Goal: Register for event/course

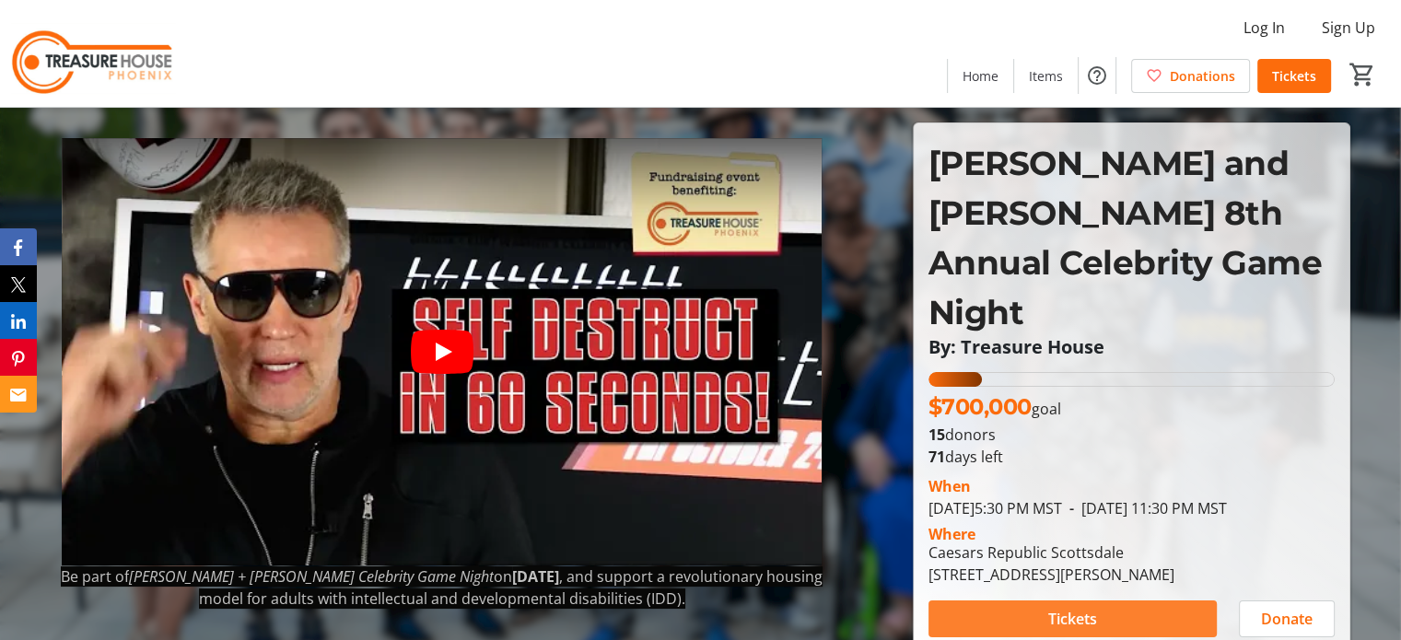
click at [1035, 597] on span at bounding box center [1072, 619] width 288 height 44
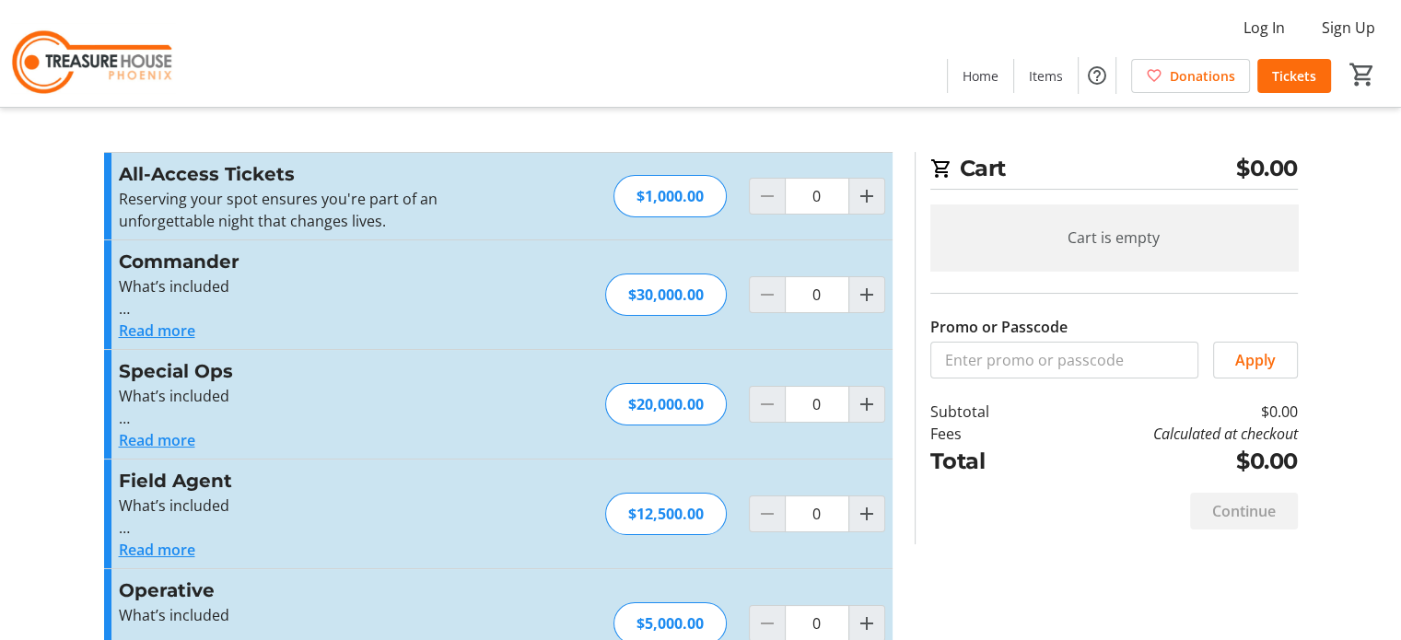
click at [187, 323] on button "Read more" at bounding box center [157, 331] width 76 height 22
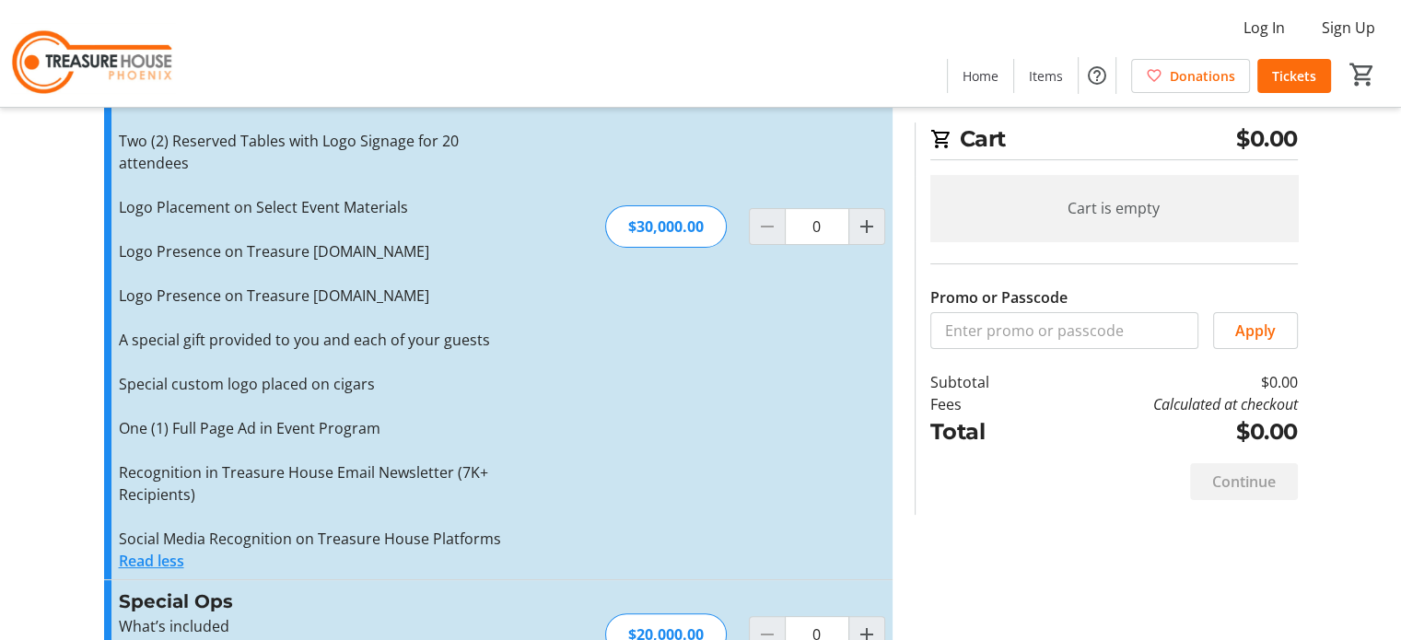
scroll to position [368, 0]
click at [126, 555] on button "Read less" at bounding box center [151, 559] width 65 height 22
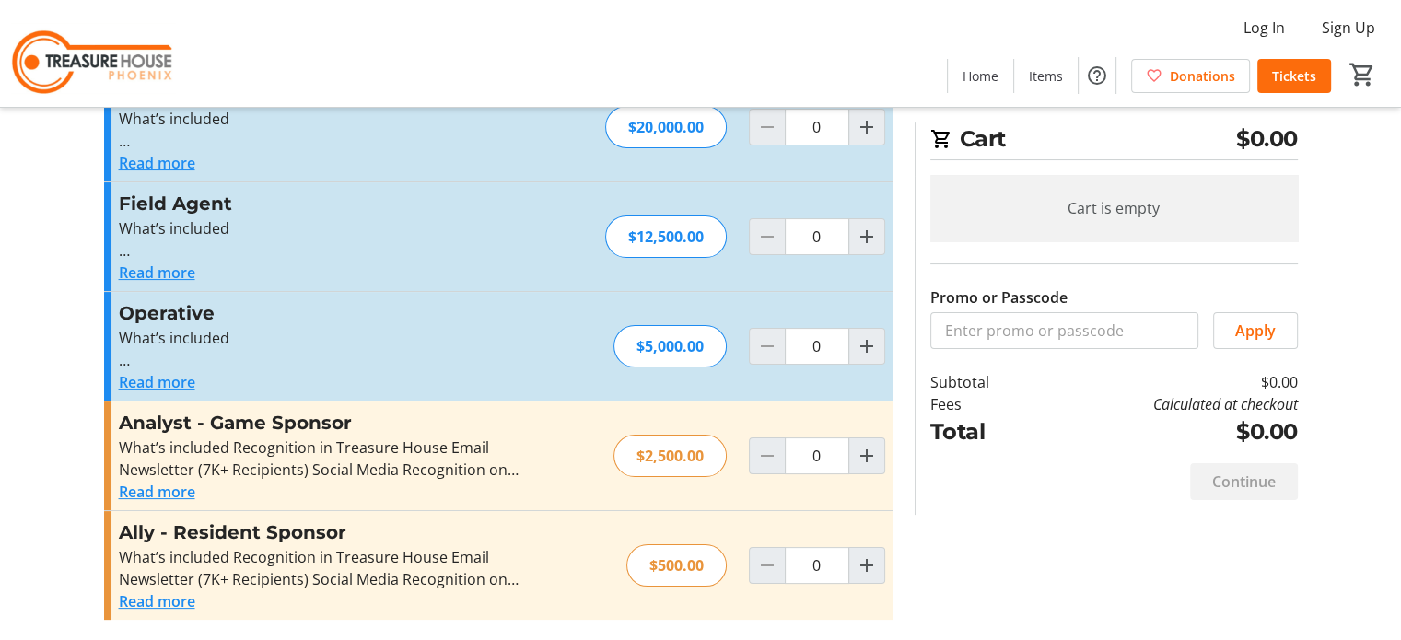
scroll to position [0, 0]
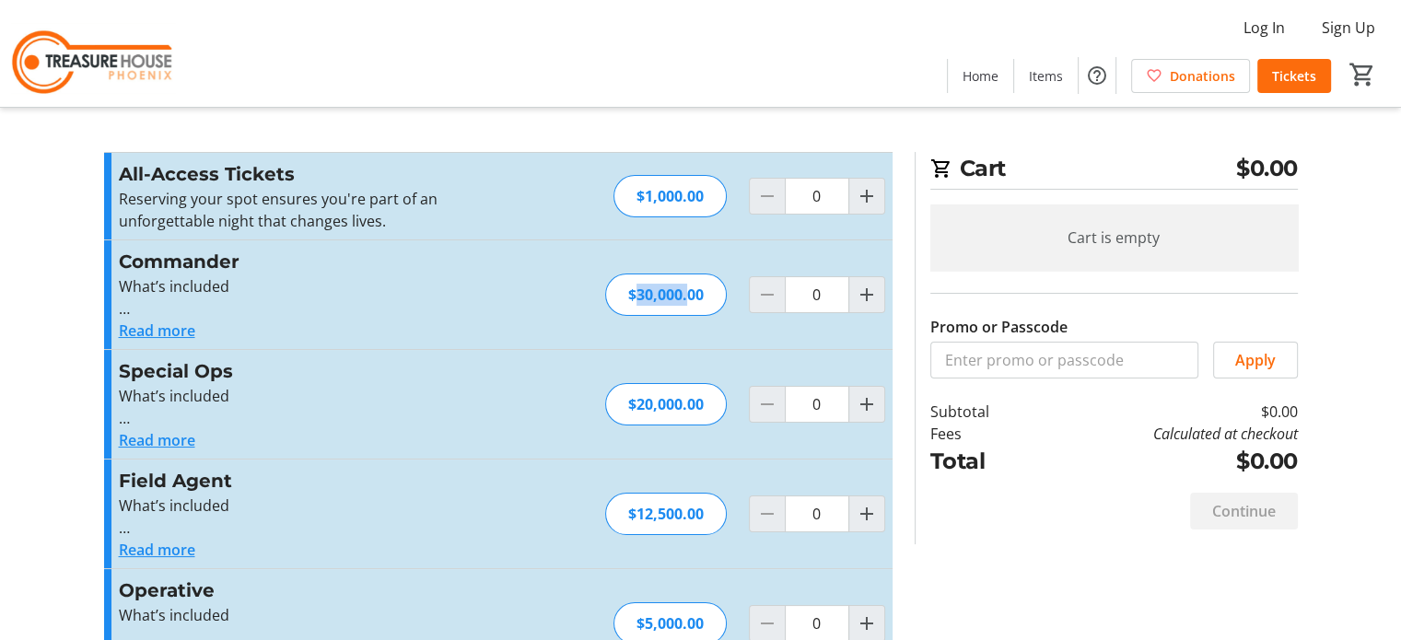
drag, startPoint x: 678, startPoint y: 295, endPoint x: 616, endPoint y: 290, distance: 61.9
click at [616, 290] on div "$30,000.00" at bounding box center [666, 295] width 122 height 42
click at [515, 330] on div "Read more" at bounding box center [320, 331] width 403 height 22
drag, startPoint x: 628, startPoint y: 288, endPoint x: 744, endPoint y: 298, distance: 116.4
click at [744, 298] on div "Commander What’s included Exclusive Signage & Branding at 8th Floor VIP Recepti…" at bounding box center [498, 294] width 788 height 109
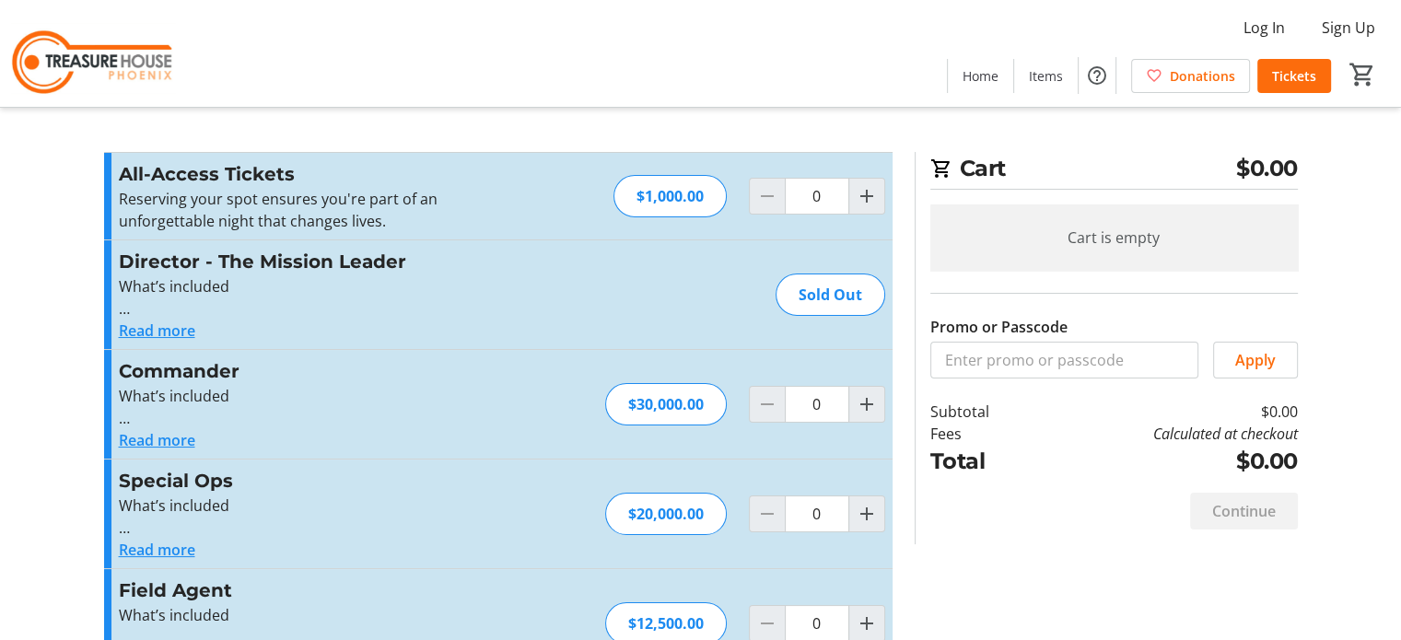
click at [178, 340] on button "Read more" at bounding box center [157, 331] width 76 height 22
click at [132, 332] on button "Read more" at bounding box center [157, 331] width 76 height 22
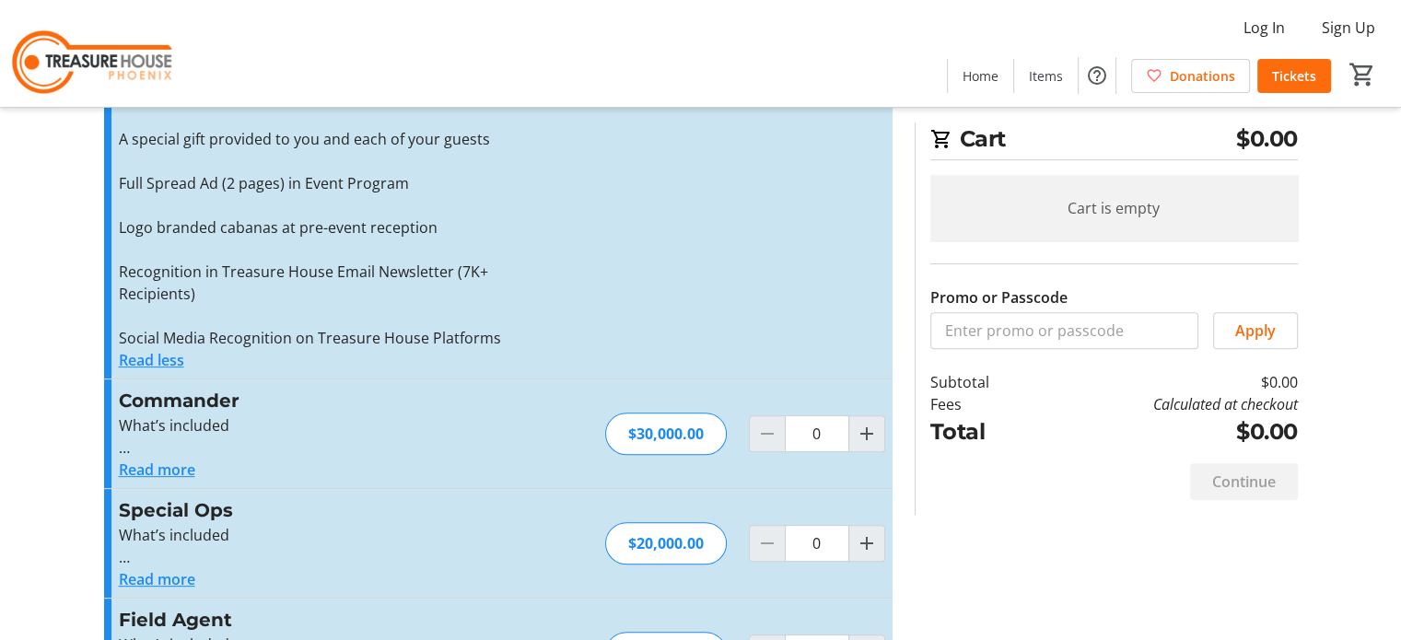
scroll to position [645, 0]
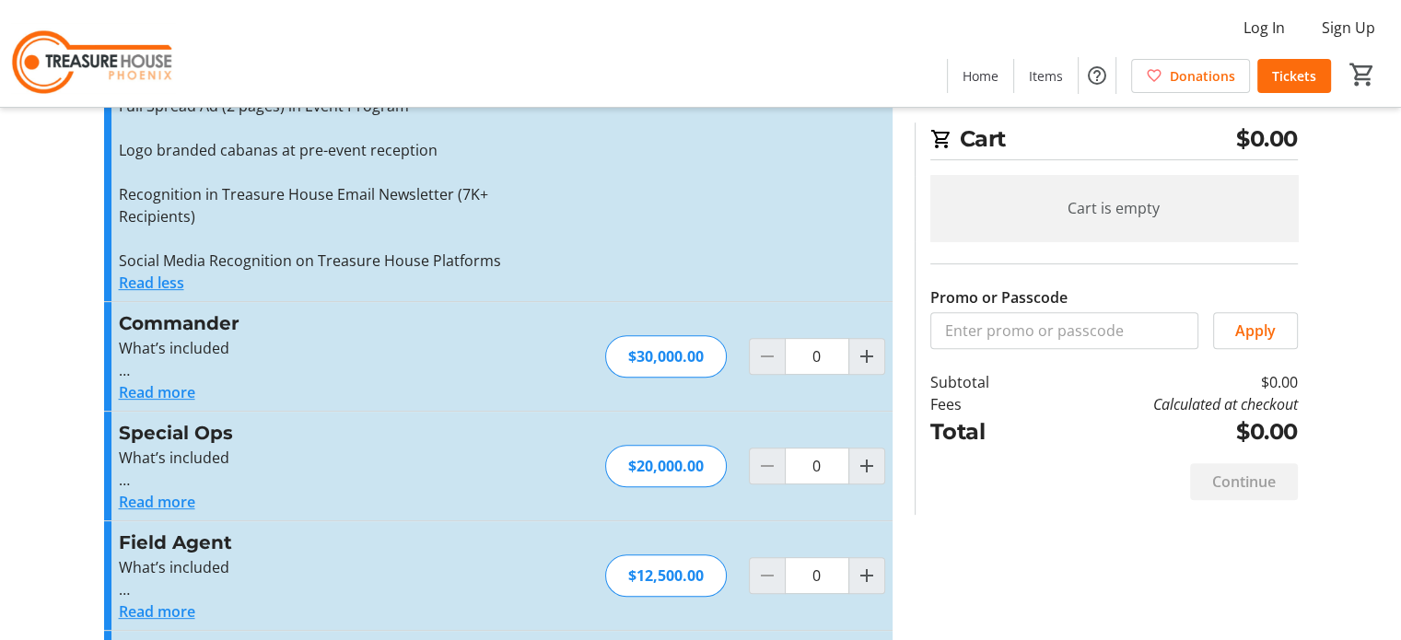
click at [144, 379] on p at bounding box center [320, 370] width 403 height 22
click at [140, 283] on button "Read less" at bounding box center [151, 283] width 65 height 22
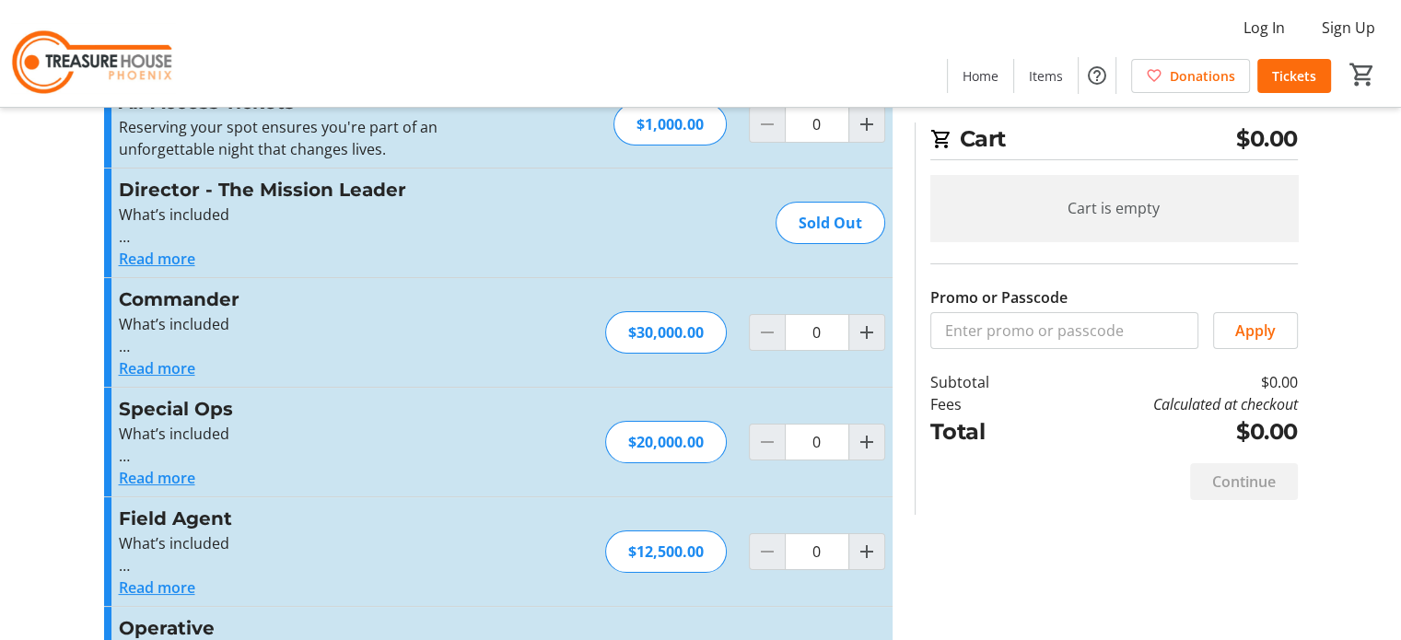
scroll to position [0, 0]
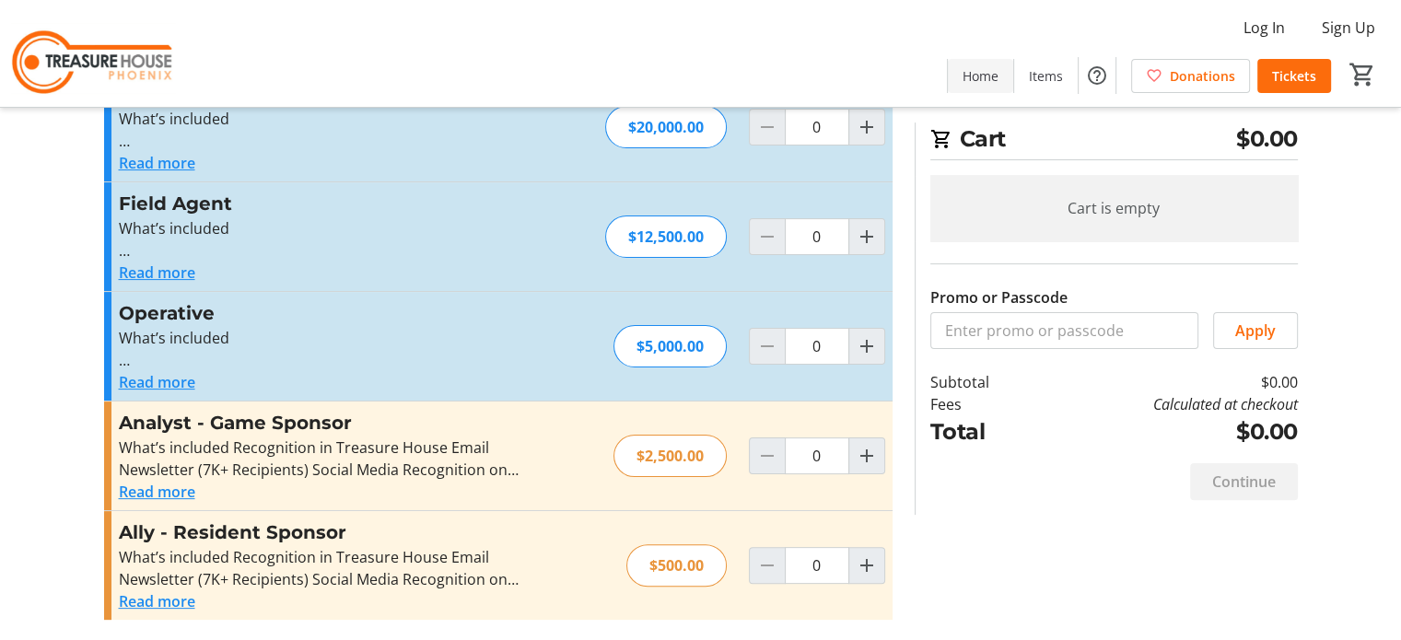
click at [969, 74] on span "Home" at bounding box center [981, 75] width 36 height 19
